Goal: Check status: Check status

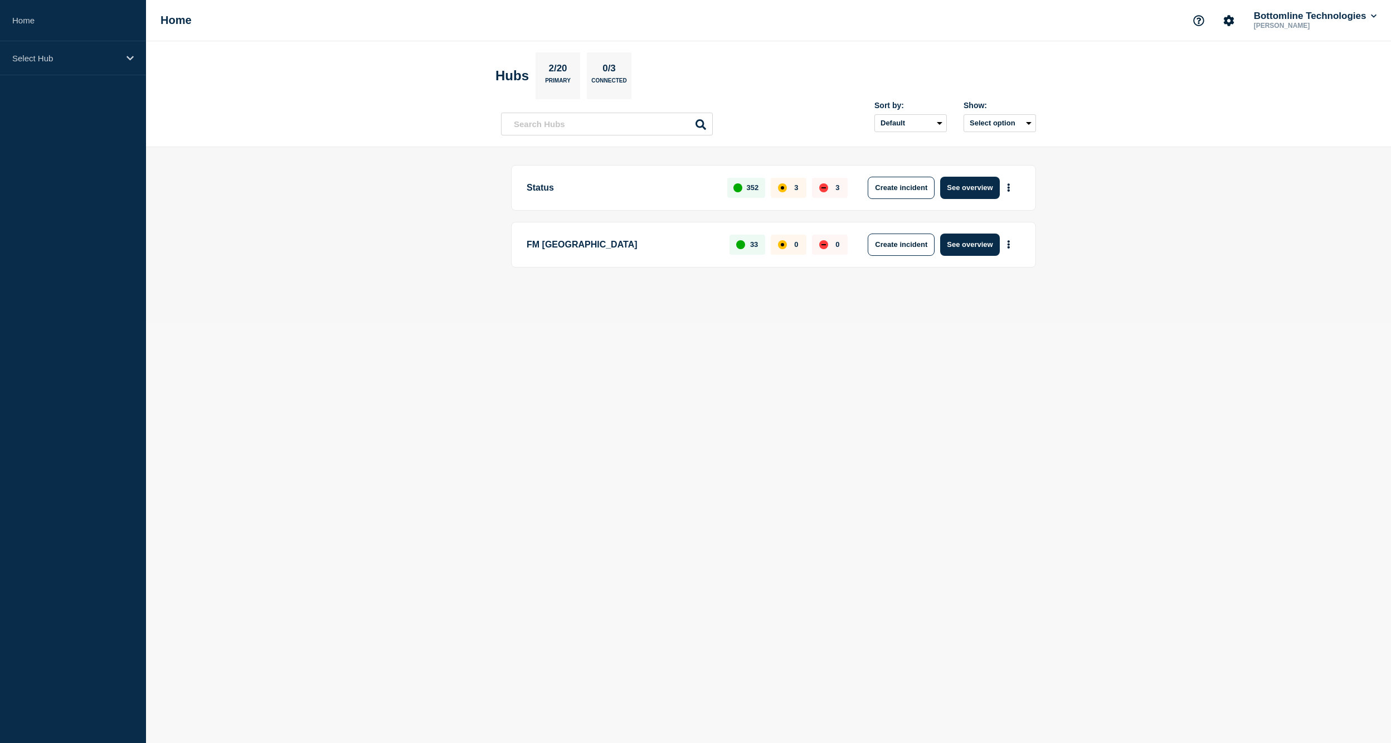
click at [1324, 368] on body "Home Select Hub Home Bottomline Technologies [PERSON_NAME] Hubs 2/20 Primary 0/…" at bounding box center [695, 371] width 1391 height 743
click at [87, 65] on div "Select Hub" at bounding box center [73, 58] width 146 height 34
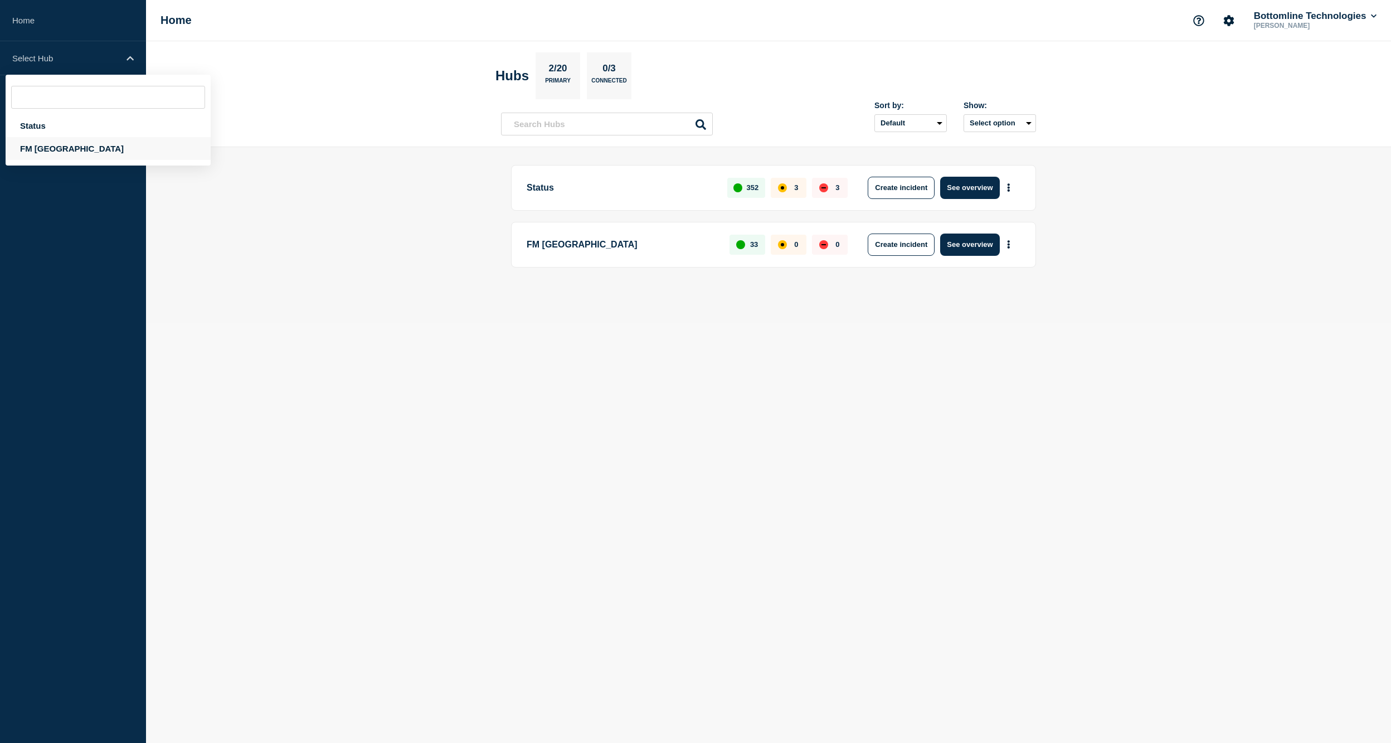
click at [50, 150] on div "FM [GEOGRAPHIC_DATA]" at bounding box center [108, 148] width 205 height 23
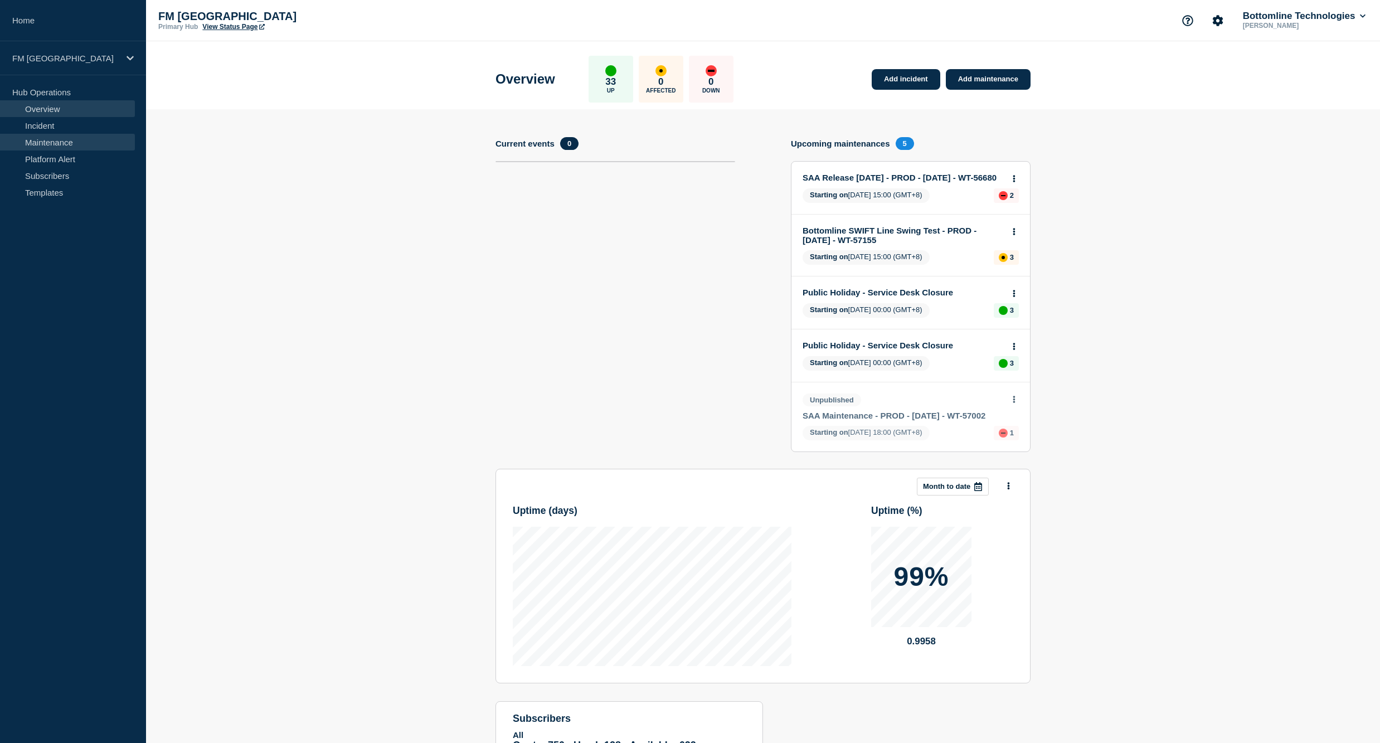
click at [35, 142] on link "Maintenance" at bounding box center [67, 142] width 135 height 17
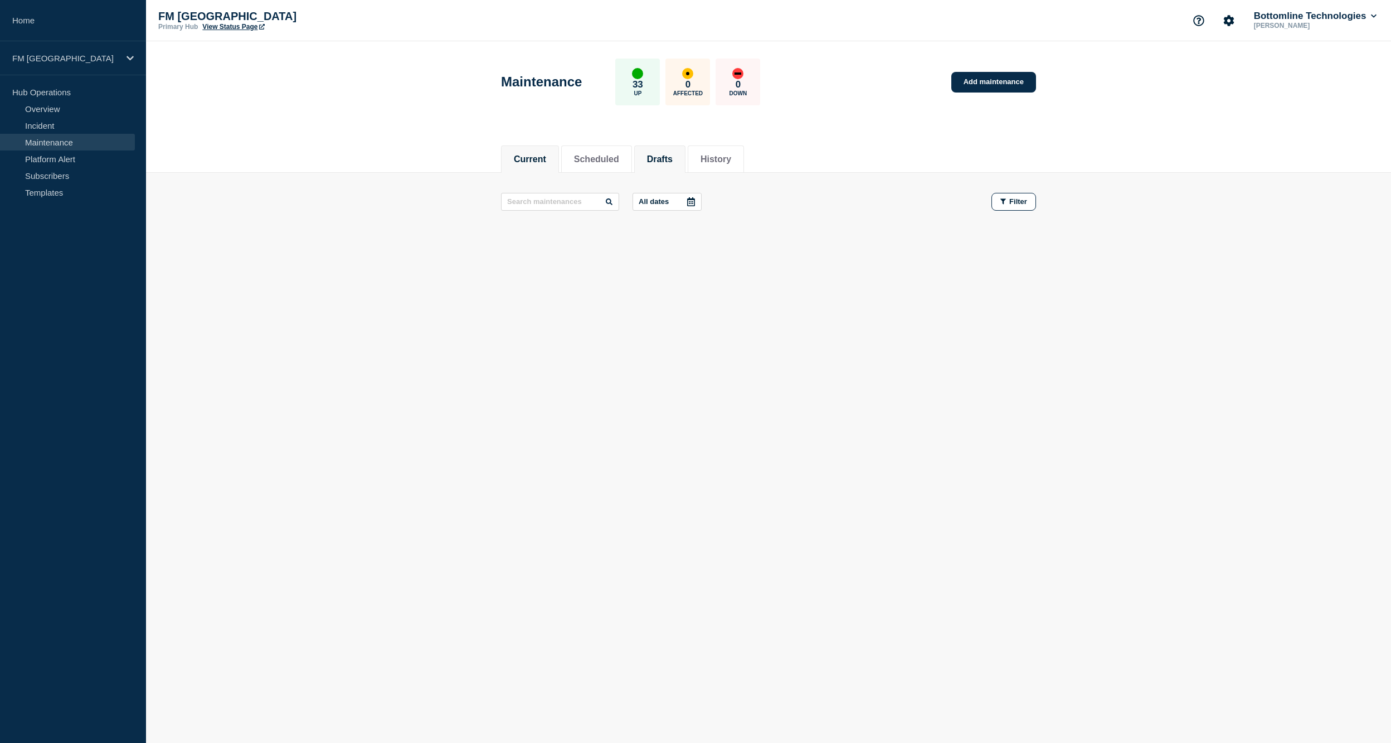
click at [673, 154] on button "Drafts" at bounding box center [660, 159] width 26 height 10
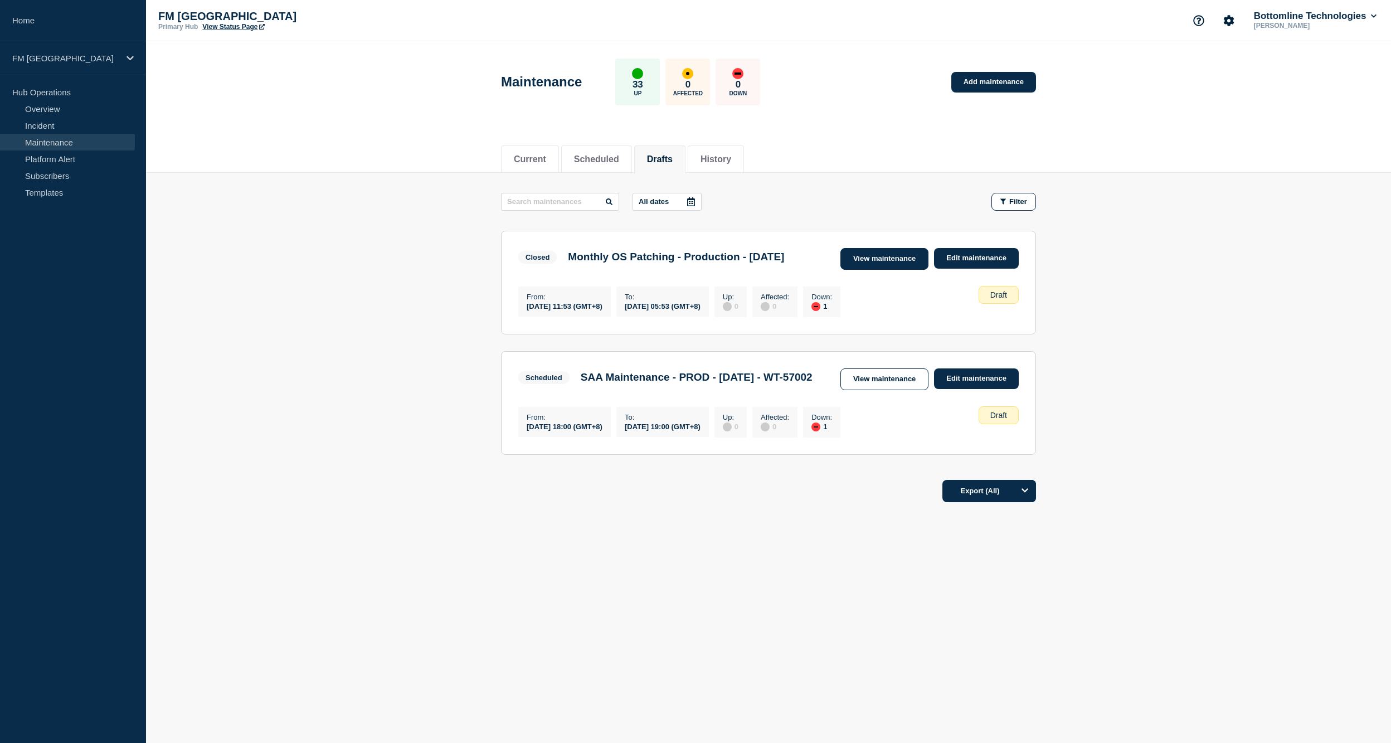
click at [874, 256] on link "View maintenance" at bounding box center [885, 259] width 88 height 22
